Goal: Information Seeking & Learning: Learn about a topic

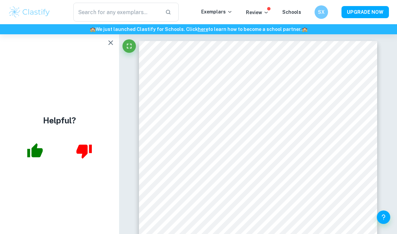
click at [110, 43] on icon "button" at bounding box center [111, 43] width 8 height 8
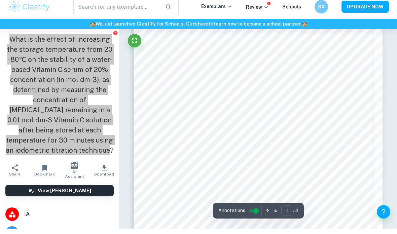
scroll to position [31, 0]
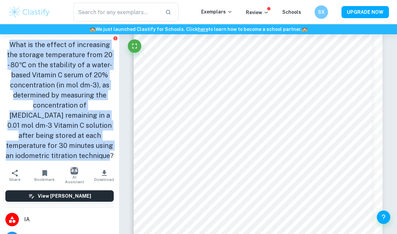
click at [48, 119] on h1 "What is the effect of increasing the storage temperature from 20 - 80℃ on the s…" at bounding box center [59, 100] width 108 height 121
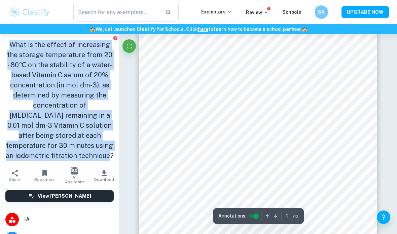
scroll to position [0, 0]
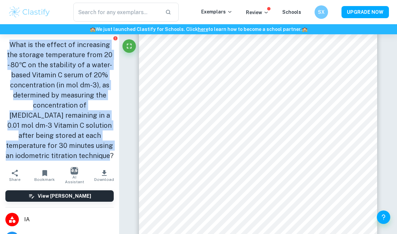
click at [88, 118] on h1 "What is the effect of increasing the storage temperature from 20 - 80℃ on the s…" at bounding box center [59, 100] width 108 height 121
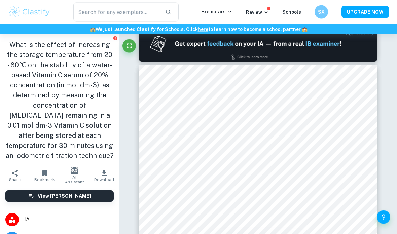
scroll to position [355, 0]
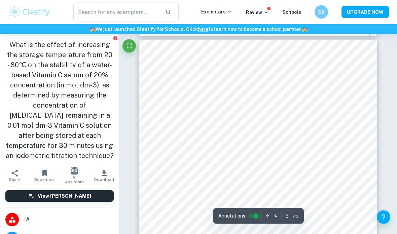
scroll to position [760, 0]
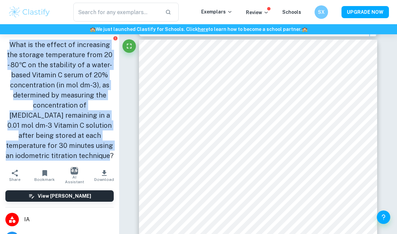
copy h1 "What is the effect of increasing the storage temperature from 20 - 80℃ on the s…"
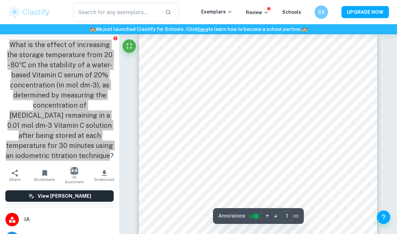
scroll to position [0, 0]
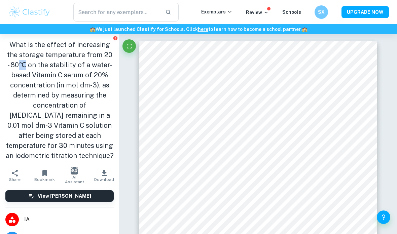
copy h1 "℃"
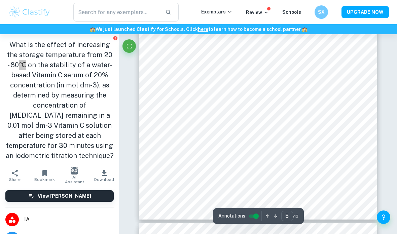
scroll to position [1596, 0]
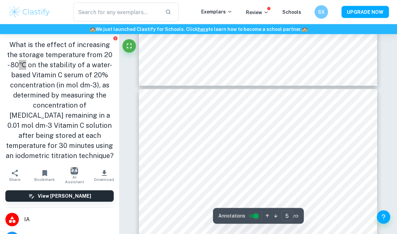
type input "4"
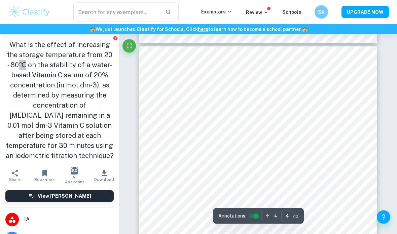
scroll to position [1089, 0]
